Goal: Obtain resource: Obtain resource

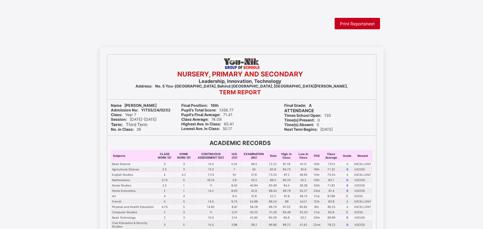
click at [369, 26] on span "Print Reportsheet" at bounding box center [357, 23] width 35 height 5
drag, startPoint x: 242, startPoint y: 4, endPoint x: 239, endPoint y: 7, distance: 3.8
click at [239, 7] on html "Print Reportsheet NURSERY, PRIMARY AND SECONDARY Leadership, Innovation, Techno…" at bounding box center [241, 231] width 483 height 462
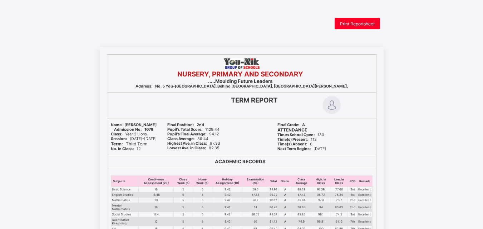
click at [346, 18] on html "Print Reportsheet NURSERY, PRIMARY AND SECONDARY .....Moulding Future Leaders A…" at bounding box center [241, 231] width 483 height 462
click at [346, 23] on span "Print Reportsheet" at bounding box center [357, 23] width 35 height 5
